Goal: Find contact information: Find contact information

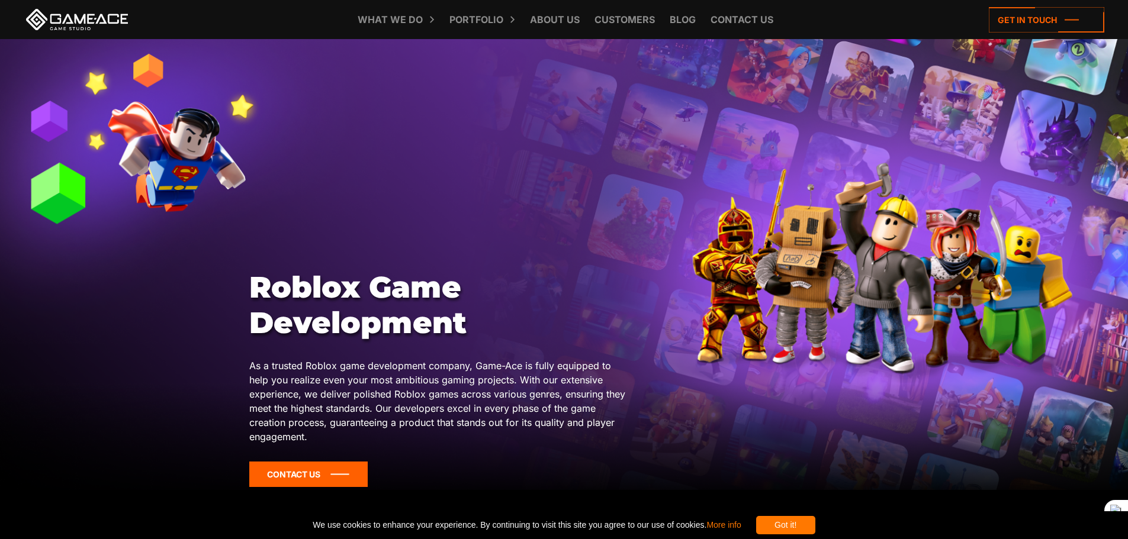
click at [329, 473] on icon at bounding box center [308, 474] width 118 height 25
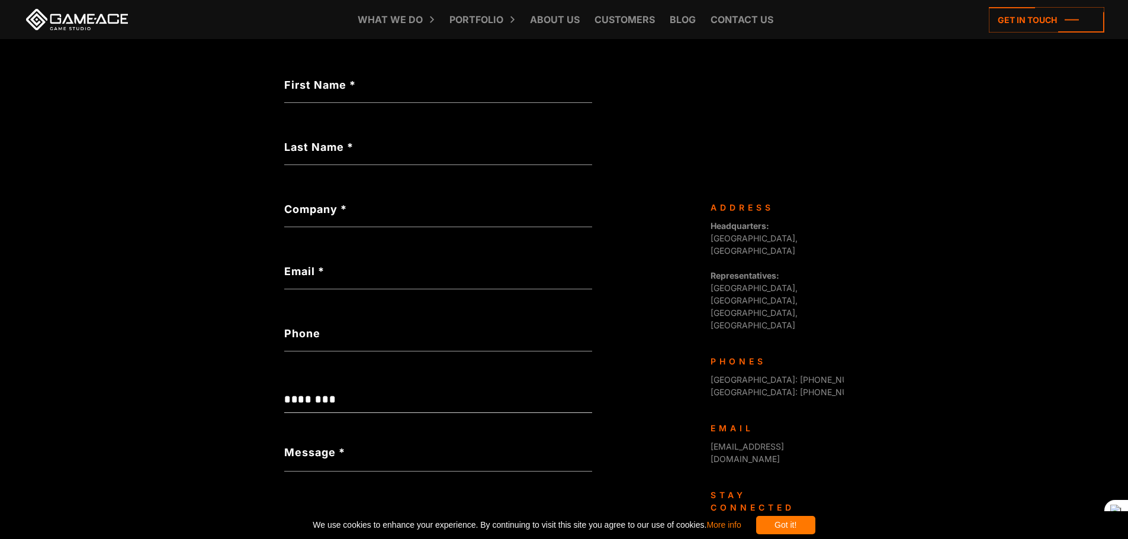
scroll to position [382, 0]
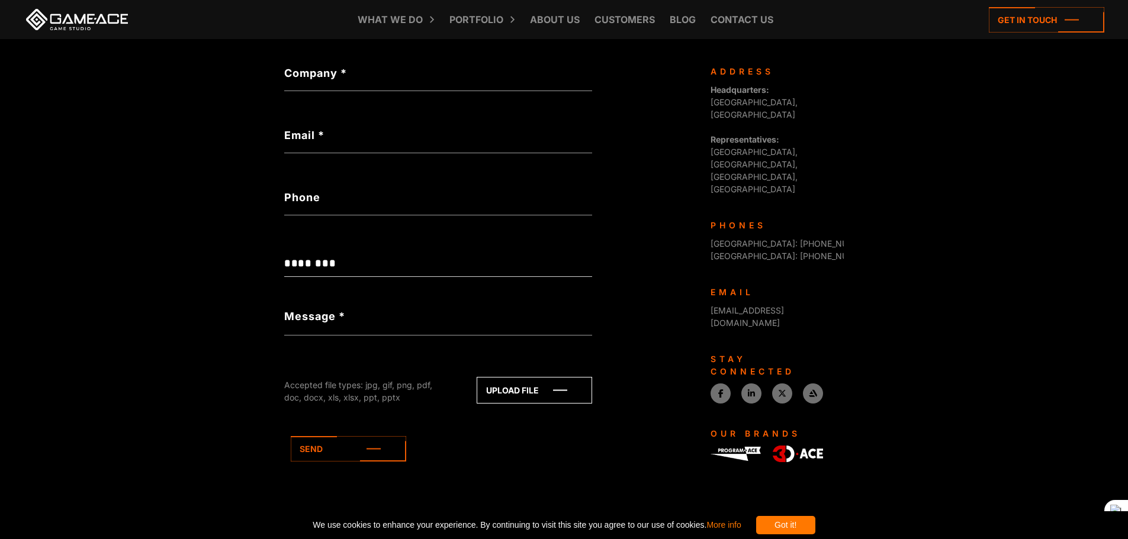
drag, startPoint x: 608, startPoint y: 292, endPoint x: 616, endPoint y: 288, distance: 9.0
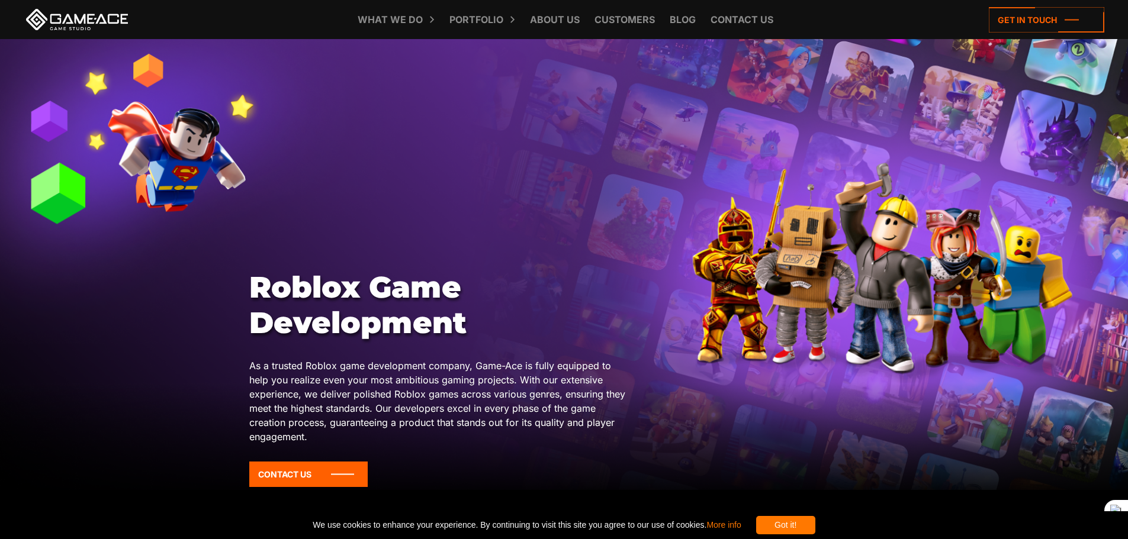
click at [82, 24] on link at bounding box center [77, 19] width 107 height 21
